Goal: Task Accomplishment & Management: Use online tool/utility

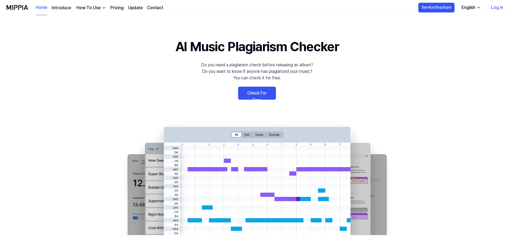
click at [496, 8] on link "Log in" at bounding box center [497, 7] width 21 height 15
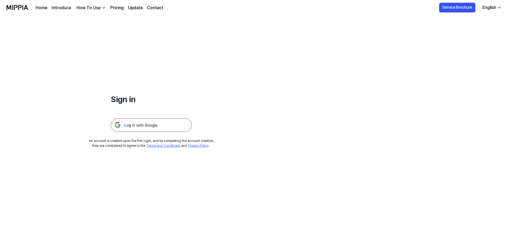
click at [135, 129] on img at bounding box center [151, 125] width 81 height 14
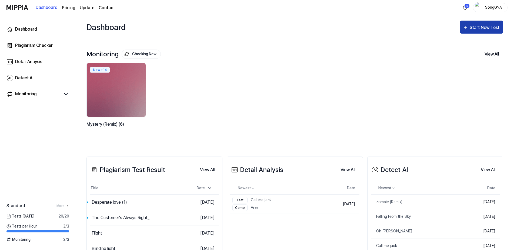
click at [482, 27] on div "Start New Test" at bounding box center [485, 27] width 31 height 7
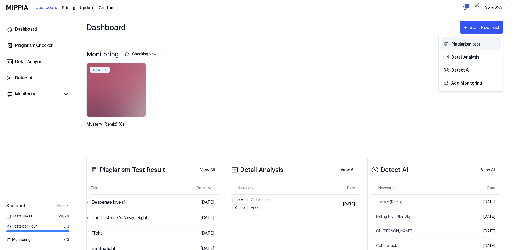
click at [476, 44] on div "Plagiarism test" at bounding box center [474, 44] width 47 height 7
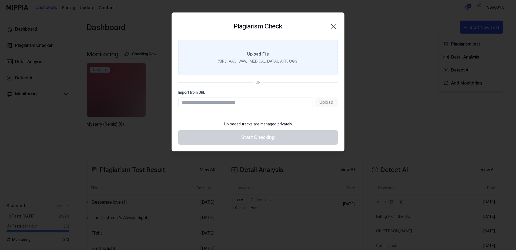
click at [248, 61] on div "(MP3, AAC, WAV, [MEDICAL_DATA], AIFF, OGG)" at bounding box center [258, 61] width 81 height 6
click at [0, 0] on input "Upload File (MP3, AAC, WAV, [MEDICAL_DATA], AIFF, OGG)" at bounding box center [0, 0] width 0 height 0
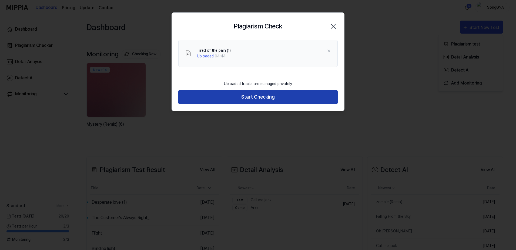
click at [274, 95] on button "Start Checking" at bounding box center [257, 97] width 159 height 14
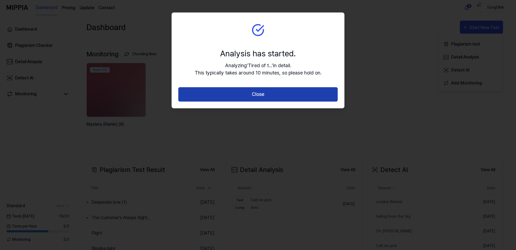
click at [258, 100] on button "Close" at bounding box center [257, 94] width 159 height 14
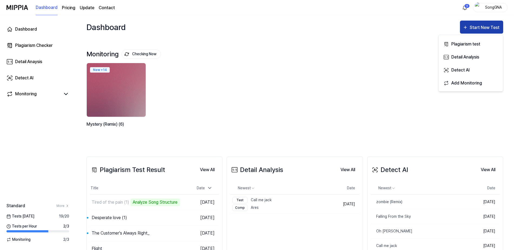
click at [474, 25] on div "Start New Test" at bounding box center [485, 27] width 31 height 7
click at [466, 28] on icon "button" at bounding box center [465, 27] width 5 height 6
click at [460, 44] on div "Plagiarism test" at bounding box center [474, 44] width 47 height 7
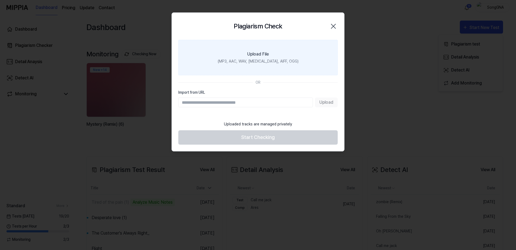
click at [264, 57] on div "Upload File" at bounding box center [258, 54] width 22 height 6
click at [0, 0] on input "Upload File (MP3, AAC, WAV, [MEDICAL_DATA], AIFF, OGG)" at bounding box center [0, 0] width 0 height 0
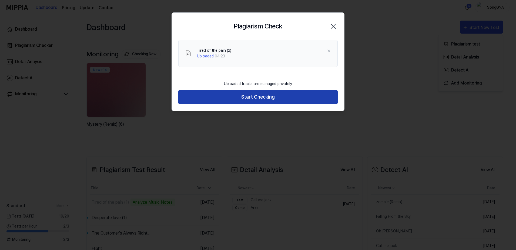
click at [276, 94] on button "Start Checking" at bounding box center [257, 97] width 159 height 14
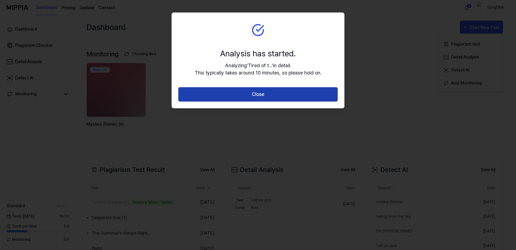
click at [265, 96] on button "Close" at bounding box center [257, 94] width 159 height 14
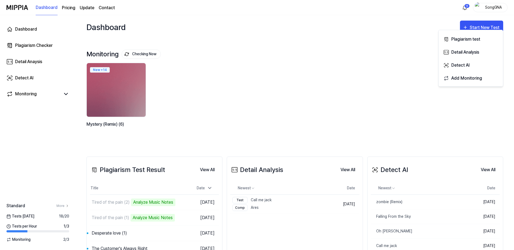
scroll to position [34, 0]
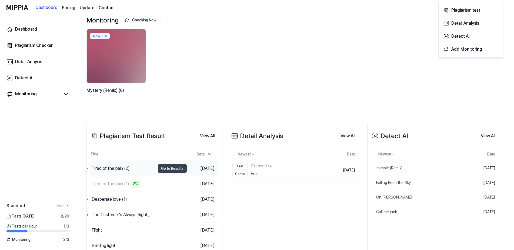
click at [108, 168] on div "Tired of the pain (2)" at bounding box center [111, 168] width 38 height 6
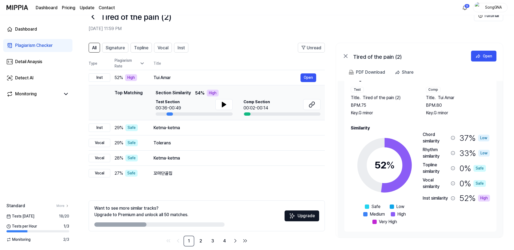
scroll to position [23, 0]
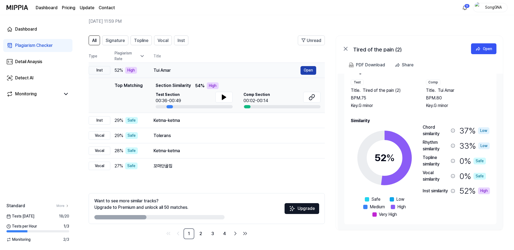
click at [311, 68] on button "Open" at bounding box center [309, 70] width 16 height 9
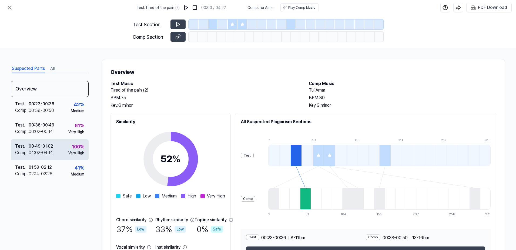
click at [48, 148] on div "00:49 - 01:02" at bounding box center [41, 146] width 25 height 6
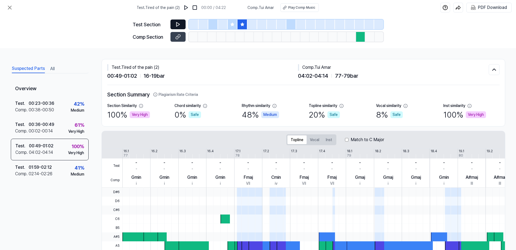
click at [179, 21] on button at bounding box center [178, 24] width 15 height 10
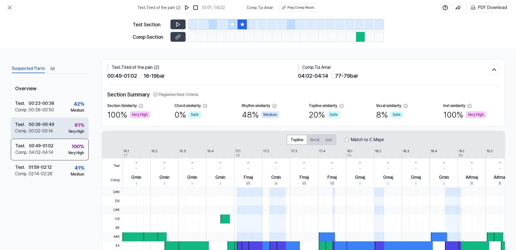
click at [32, 125] on div "00:36 - 00:49" at bounding box center [42, 124] width 26 height 6
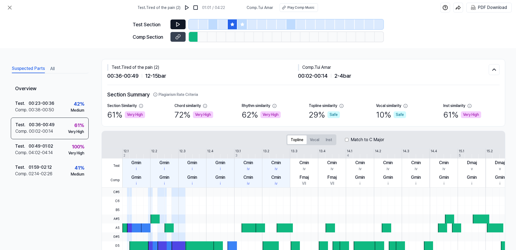
click at [179, 25] on icon at bounding box center [177, 24] width 5 height 5
click at [177, 33] on button at bounding box center [178, 37] width 15 height 10
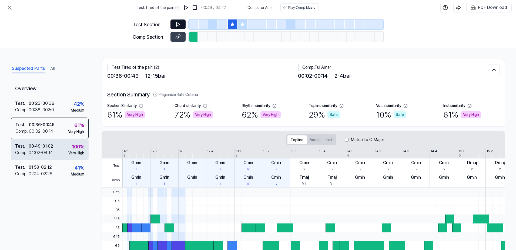
click at [26, 148] on div "Test ." at bounding box center [22, 146] width 14 height 6
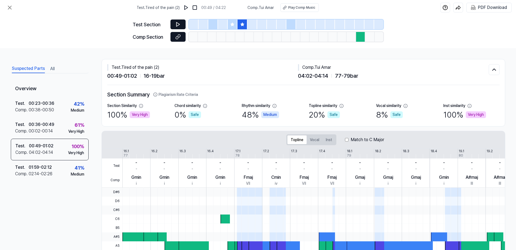
click at [175, 37] on button at bounding box center [178, 37] width 15 height 10
